Goal: Task Accomplishment & Management: Manage account settings

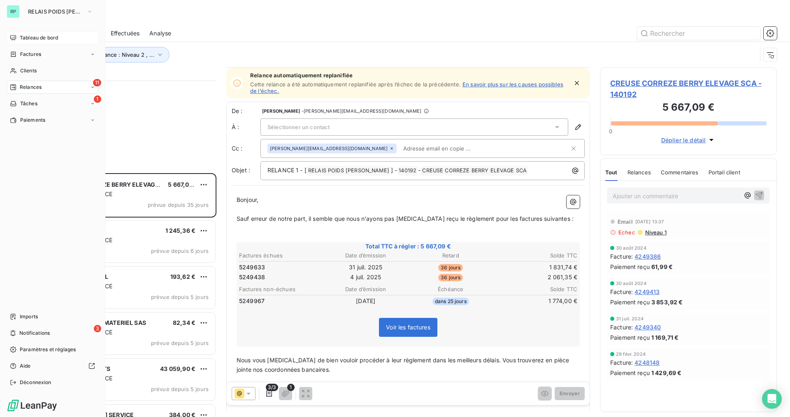
scroll to position [186, 0]
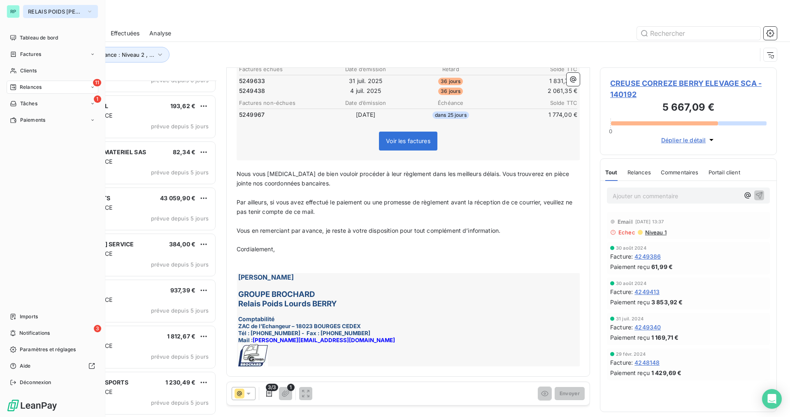
click at [73, 11] on span "RELAIS POIDS [PERSON_NAME]" at bounding box center [55, 11] width 55 height 7
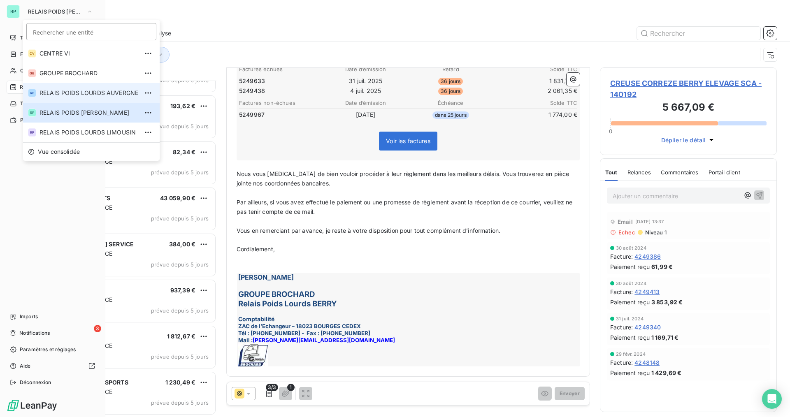
click at [95, 96] on span "RELAIS POIDS LOURDS AUVERGNE" at bounding box center [88, 93] width 99 height 8
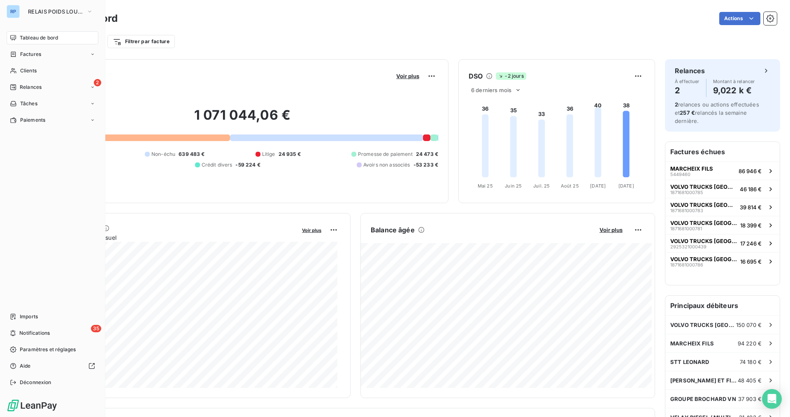
click at [22, 10] on div "RP RELAIS POIDS LOURDS AUVERGNE" at bounding box center [53, 11] width 92 height 13
click at [37, 53] on span "Factures" at bounding box center [30, 54] width 21 height 7
click at [36, 69] on span "Factures" at bounding box center [30, 70] width 21 height 7
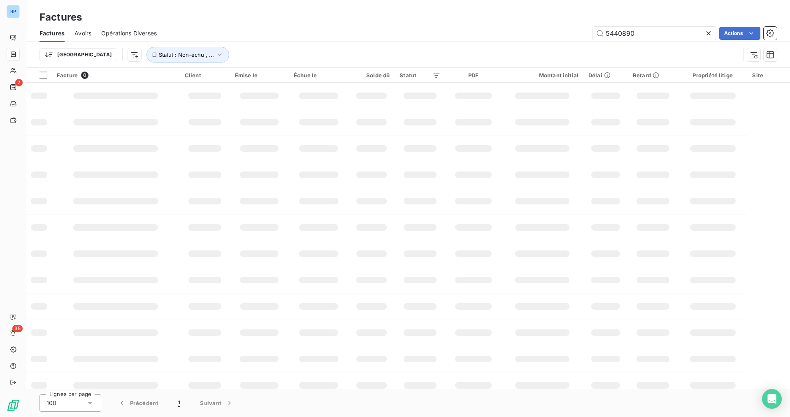
drag, startPoint x: 637, startPoint y: 32, endPoint x: 537, endPoint y: 34, distance: 100.4
click at [537, 34] on div "5440890 Actions" at bounding box center [472, 33] width 610 height 13
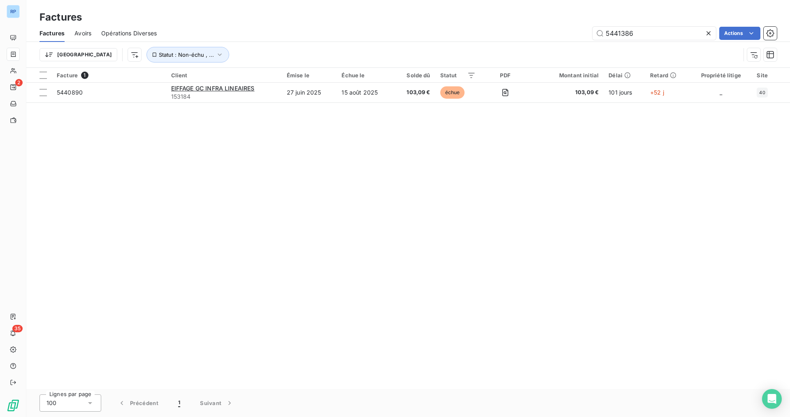
type input "5441386"
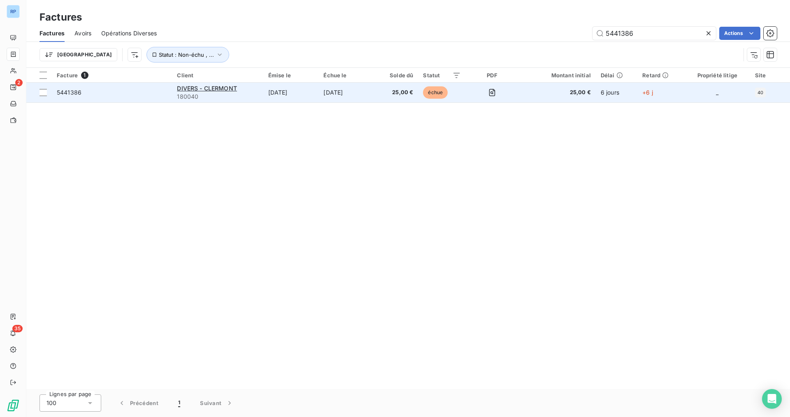
click at [73, 91] on span "5441386" at bounding box center [69, 92] width 25 height 7
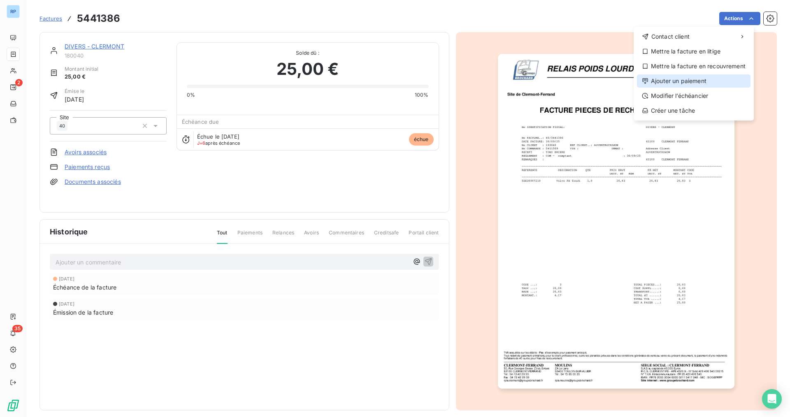
click at [668, 82] on div "Ajouter un paiement" at bounding box center [693, 80] width 113 height 13
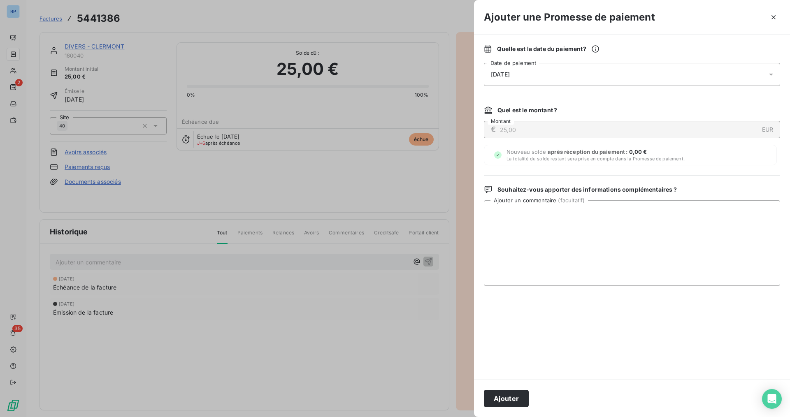
click at [550, 75] on div "[DATE]" at bounding box center [632, 74] width 296 height 23
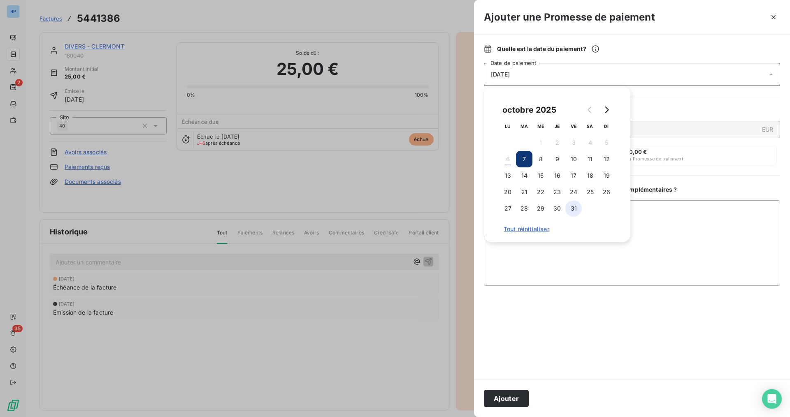
click at [577, 210] on button "31" at bounding box center [573, 208] width 16 height 16
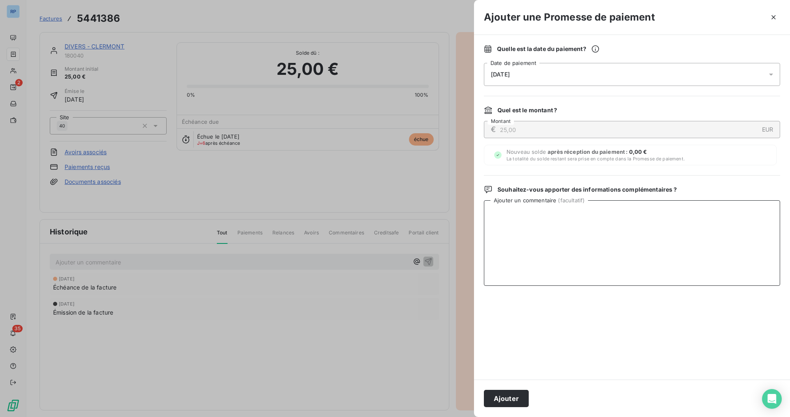
click at [666, 224] on textarea "Ajouter un commentaire ( facultatif )" at bounding box center [632, 243] width 296 height 86
type textarea "CHQ EN COMPTA"
click at [513, 398] on button "Ajouter" at bounding box center [506, 398] width 45 height 17
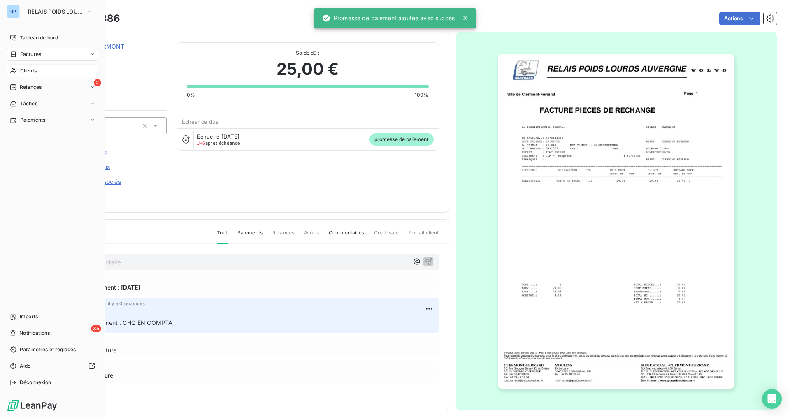
click at [26, 71] on span "Clients" at bounding box center [28, 70] width 16 height 7
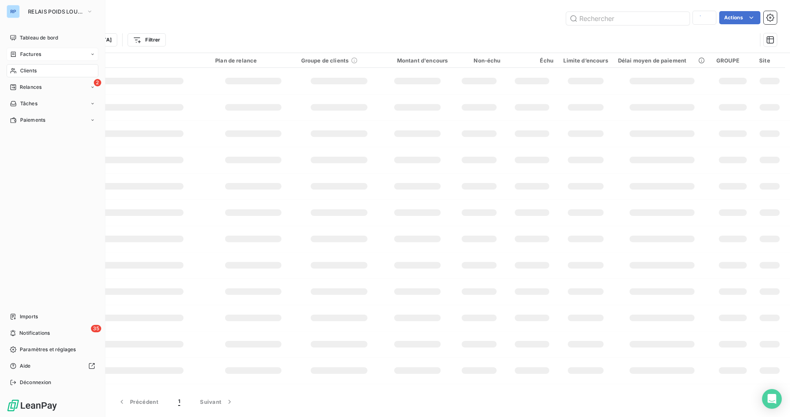
click at [35, 54] on span "Factures" at bounding box center [30, 54] width 21 height 7
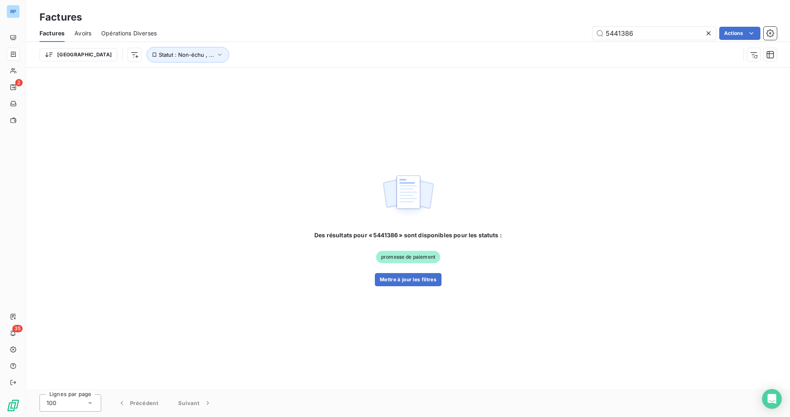
drag, startPoint x: 649, startPoint y: 35, endPoint x: 457, endPoint y: 34, distance: 192.0
click at [457, 34] on div "5441386 Actions" at bounding box center [472, 33] width 610 height 13
type input "5441360"
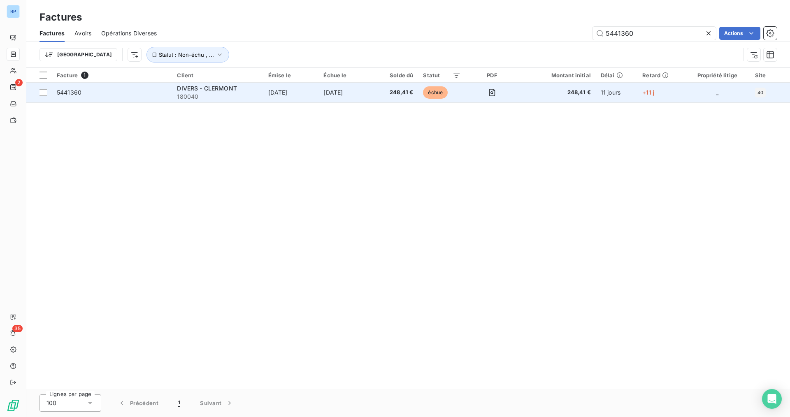
click at [72, 92] on span "5441360" at bounding box center [69, 92] width 25 height 7
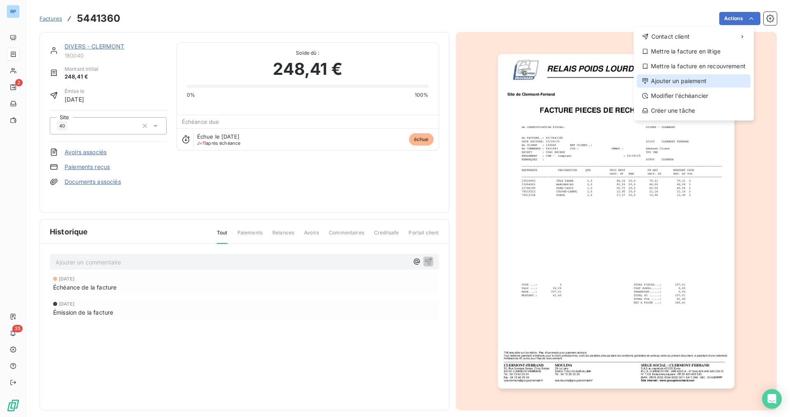
click at [702, 85] on div "Ajouter un paiement" at bounding box center [693, 80] width 113 height 13
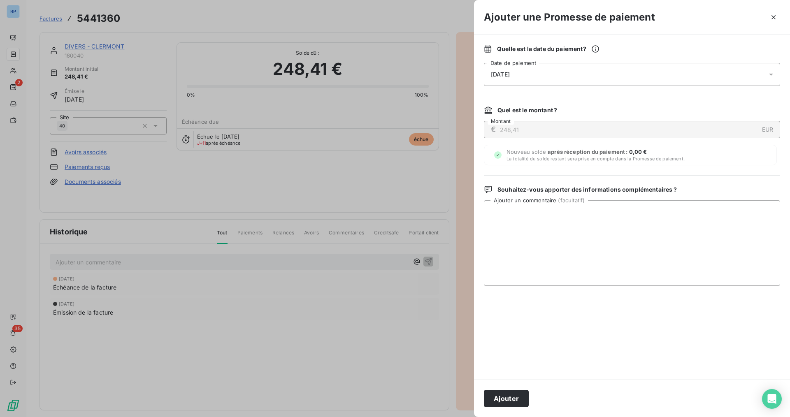
click at [585, 74] on div "[DATE]" at bounding box center [632, 74] width 296 height 23
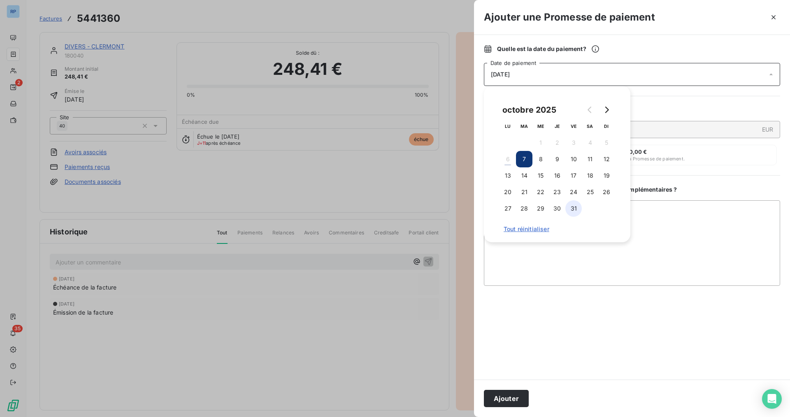
click at [578, 208] on button "31" at bounding box center [573, 208] width 16 height 16
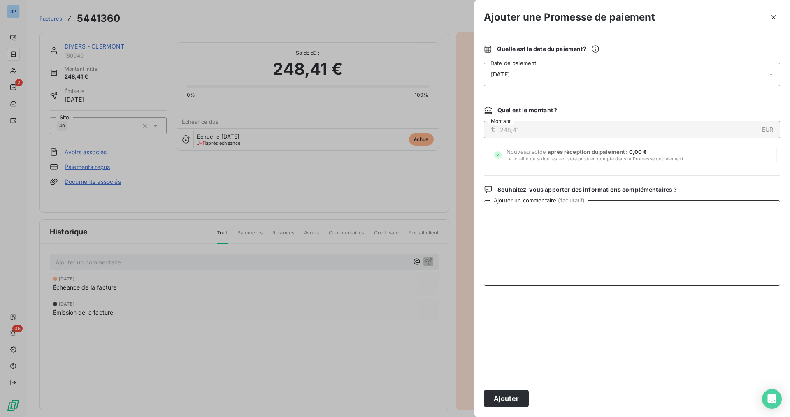
click at [609, 251] on textarea "Ajouter un commentaire ( facultatif )" at bounding box center [632, 243] width 296 height 86
type textarea "C"
type textarea "CHQ EN COMTPA"
click at [494, 399] on button "Ajouter" at bounding box center [506, 398] width 45 height 17
